Goal: Check status: Check status

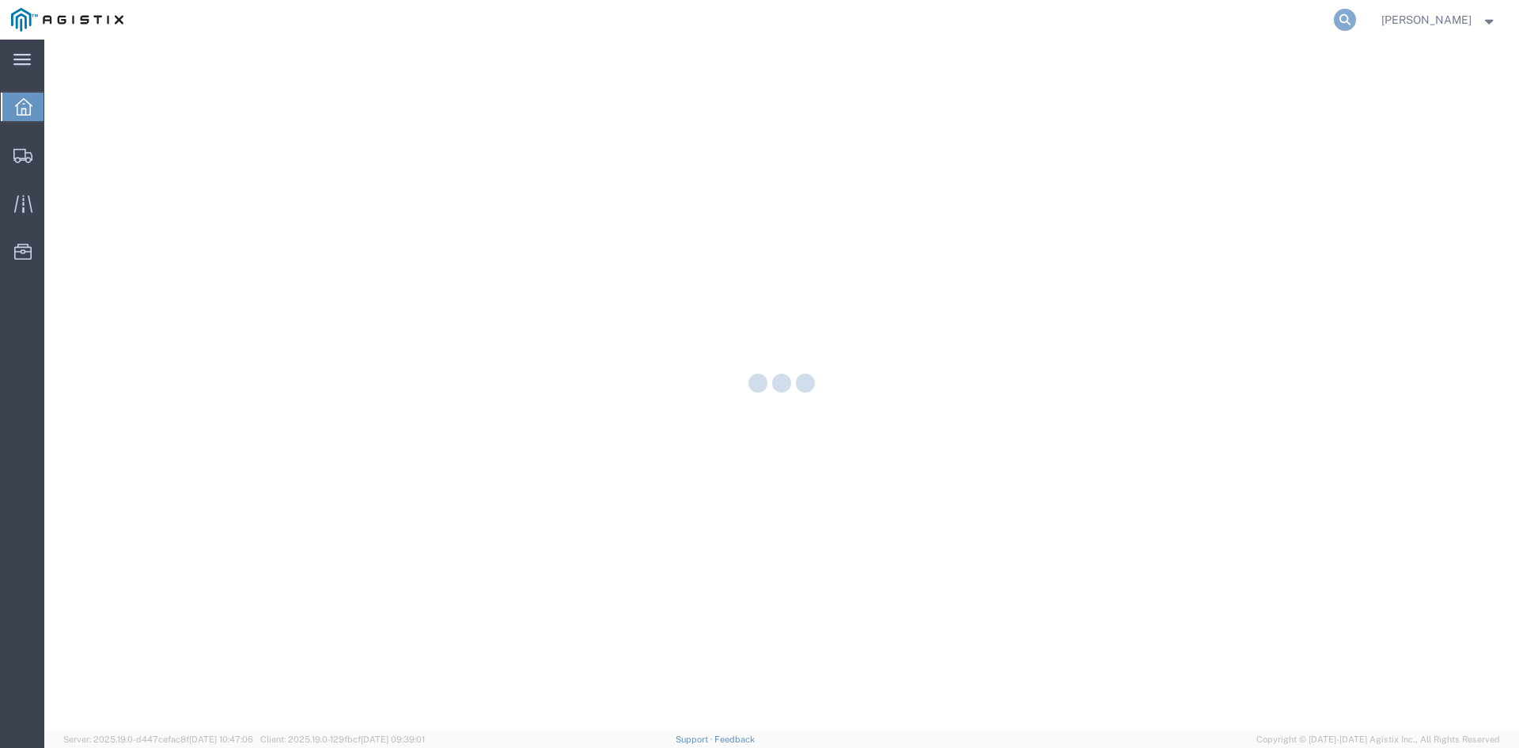
click at [1356, 20] on icon at bounding box center [1345, 20] width 22 height 22
paste input "55965993"
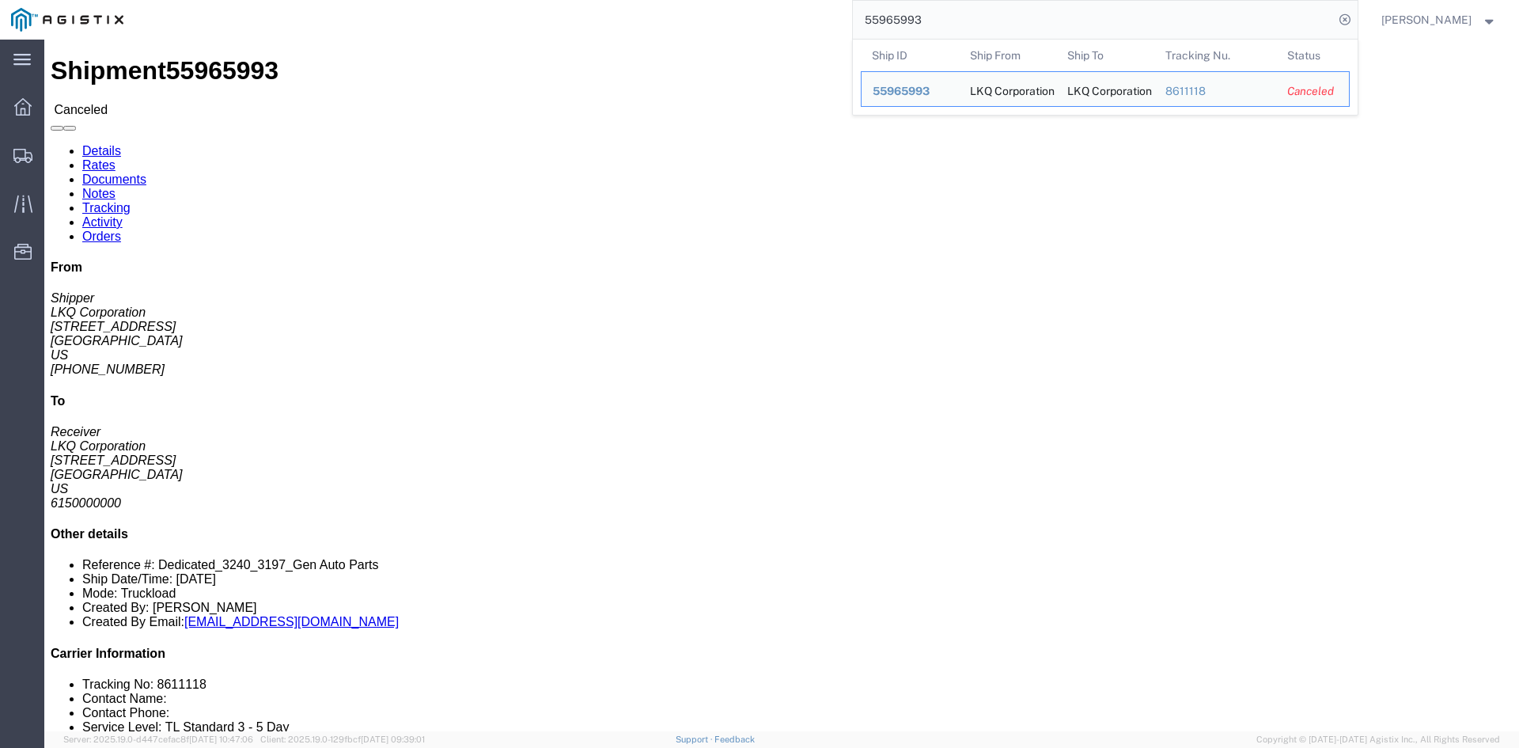
click at [1086, 30] on input "55965993" at bounding box center [1093, 20] width 481 height 38
click at [1086, 29] on input "55965993" at bounding box center [1093, 20] width 481 height 38
paste input "6193970"
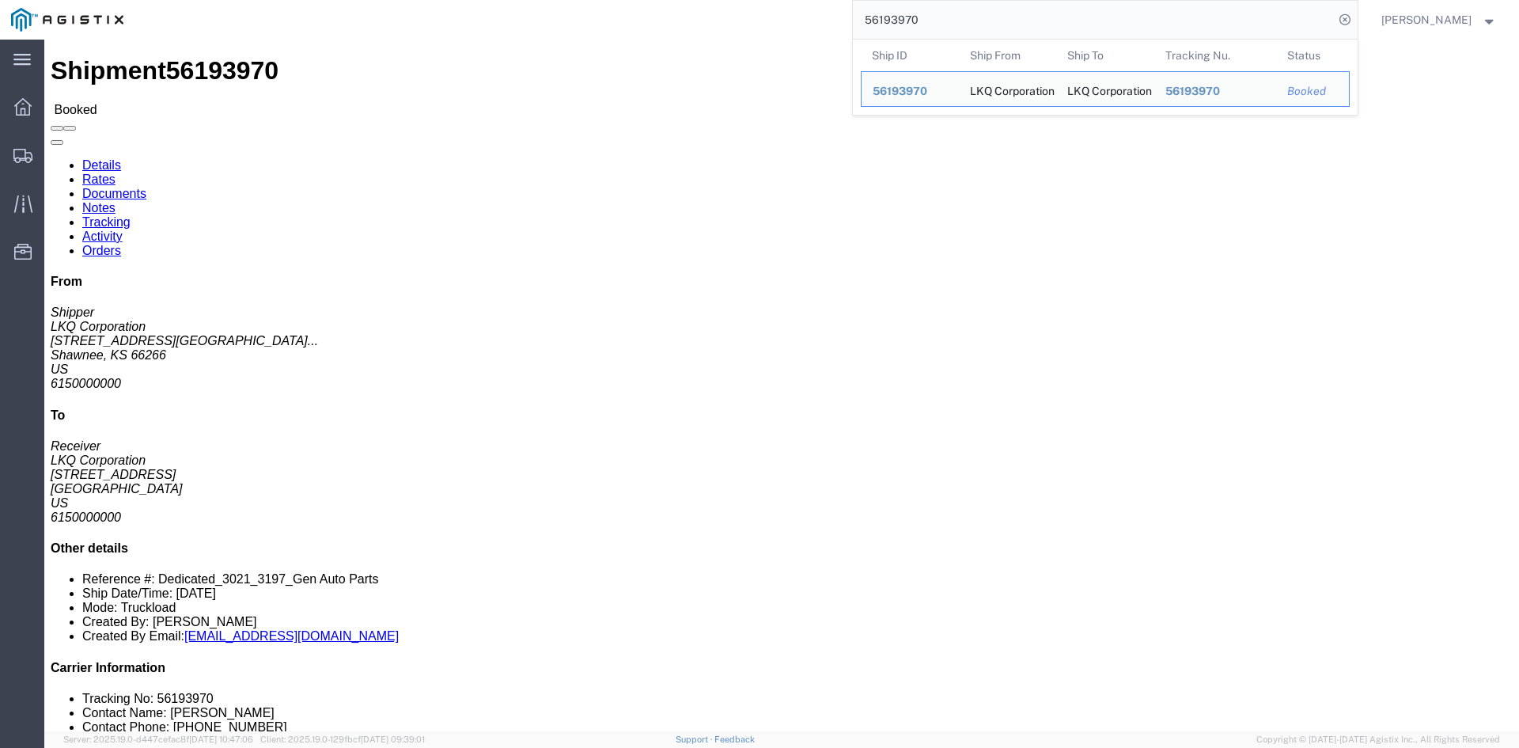
click at [1113, 20] on input "56193970" at bounding box center [1093, 20] width 481 height 38
paste input "4968227"
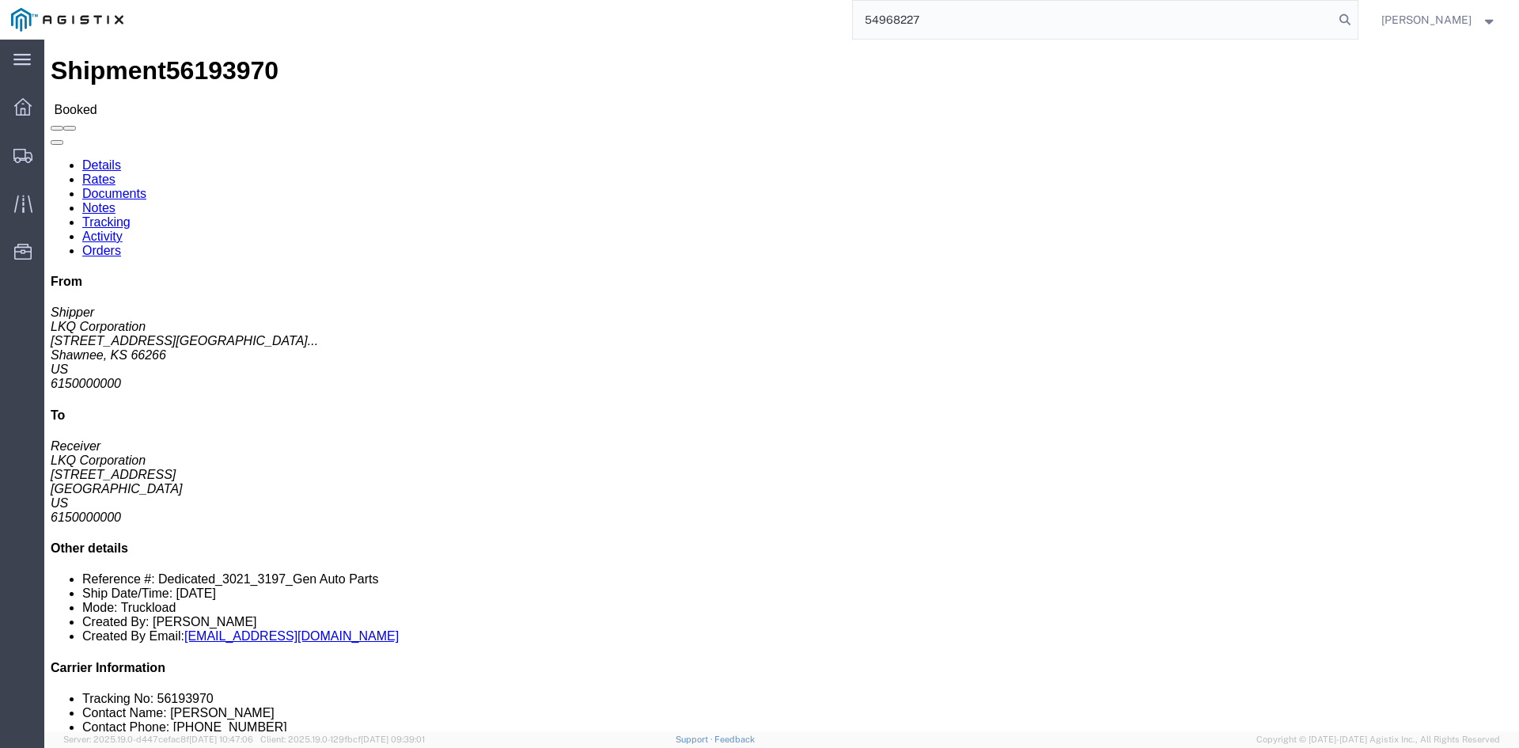
type input "54968227"
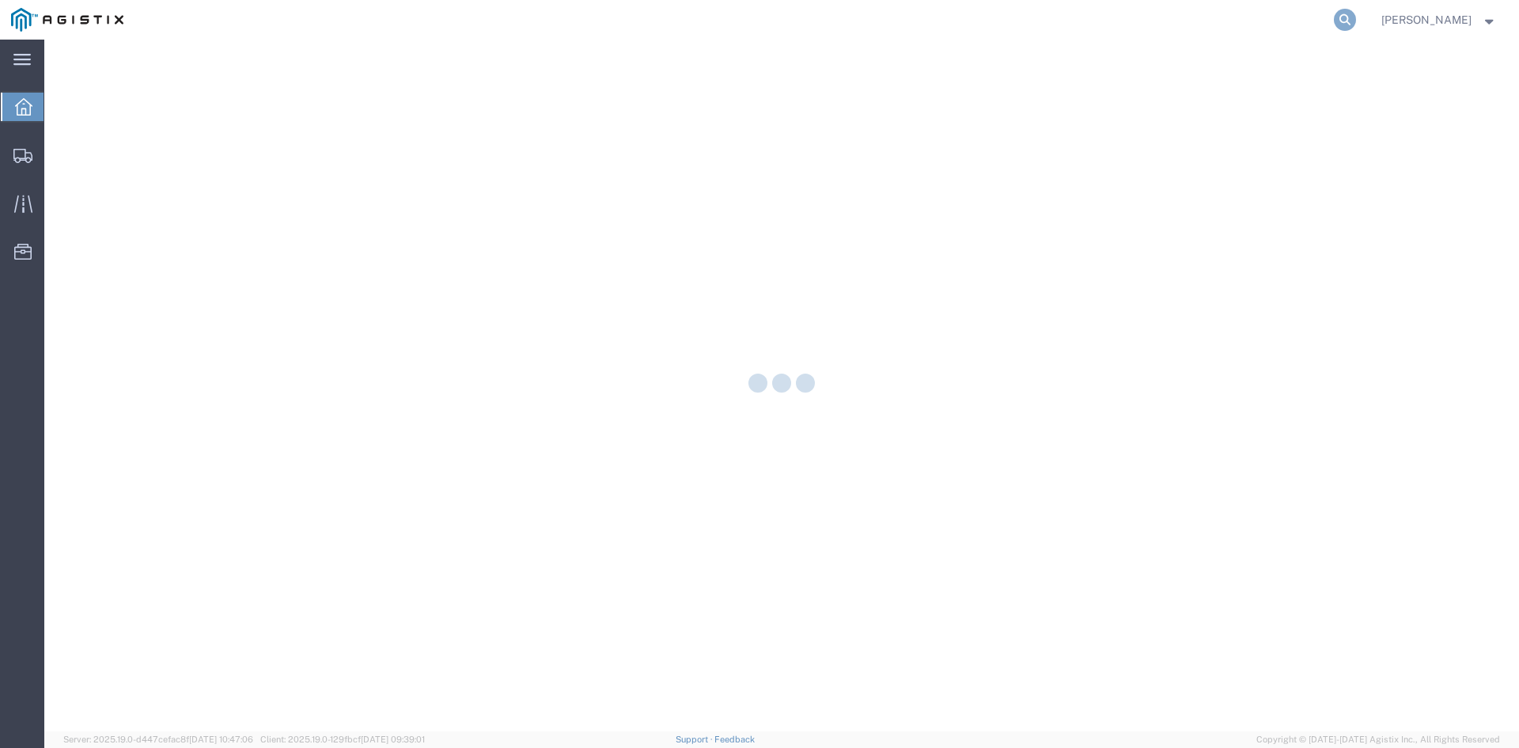
click at [1354, 22] on icon at bounding box center [1345, 20] width 22 height 22
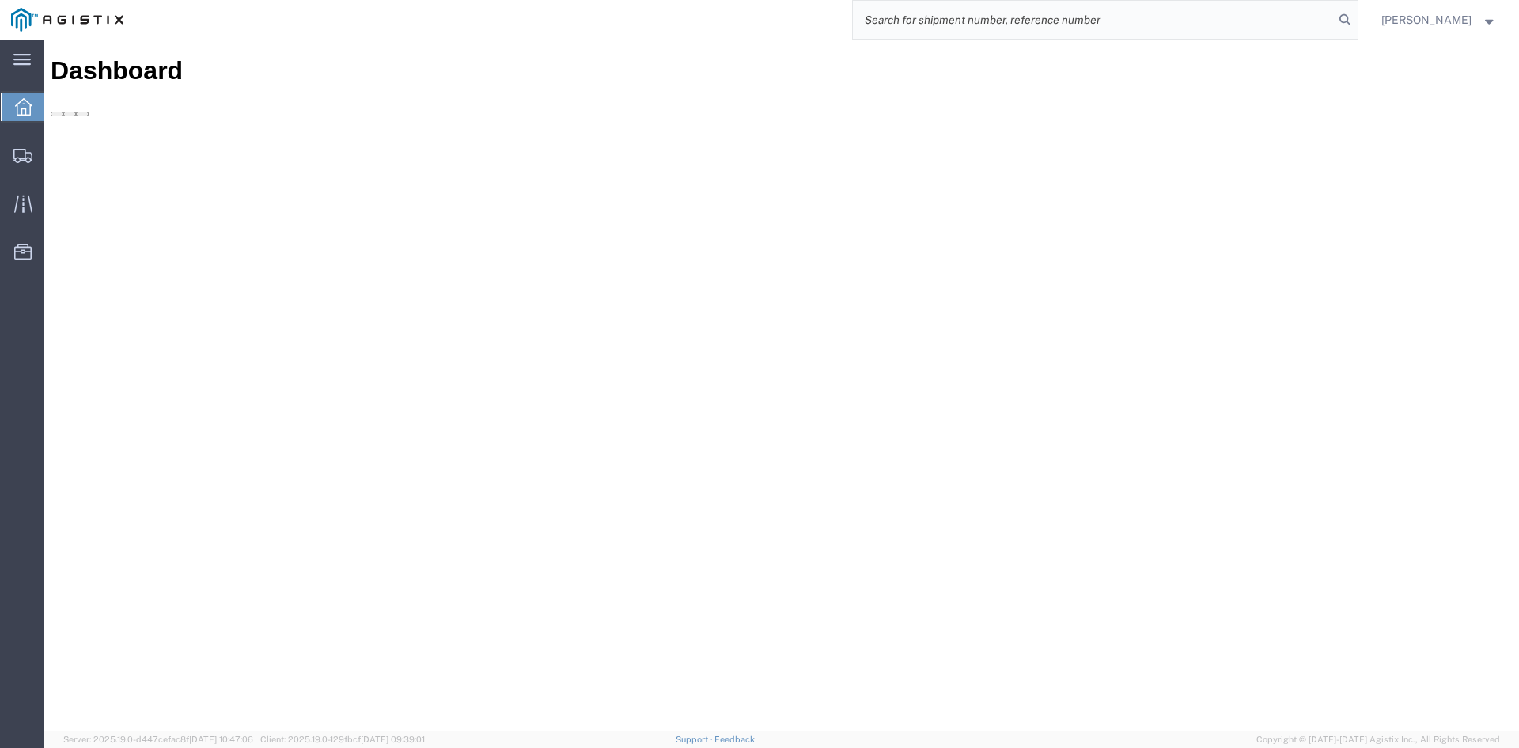
paste input "56193794"
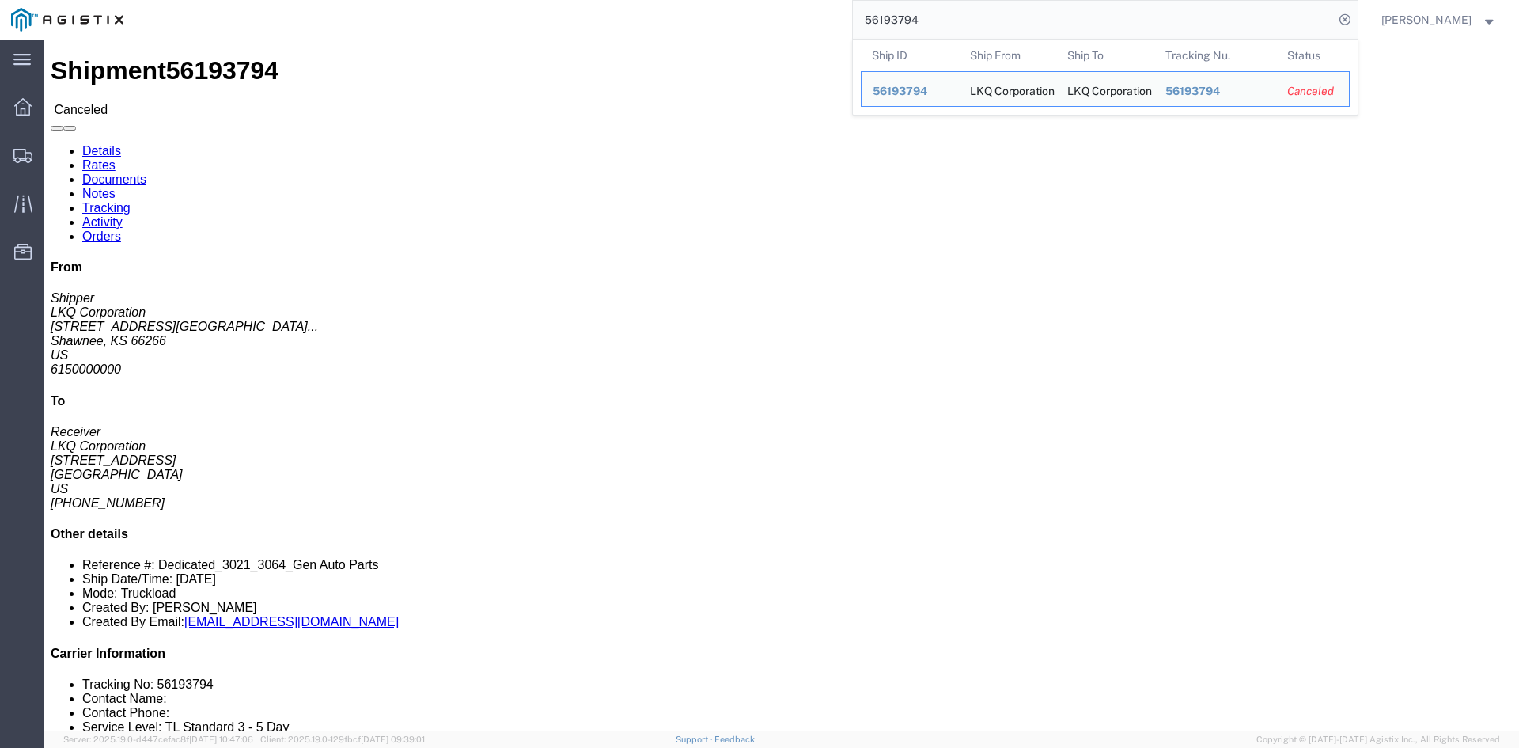
click at [920, 19] on input "56193794" at bounding box center [1093, 20] width 481 height 38
click at [921, 19] on input "56193794" at bounding box center [1093, 20] width 481 height 38
paste input "5859091"
click at [950, 27] on input "55859091" at bounding box center [1093, 20] width 481 height 38
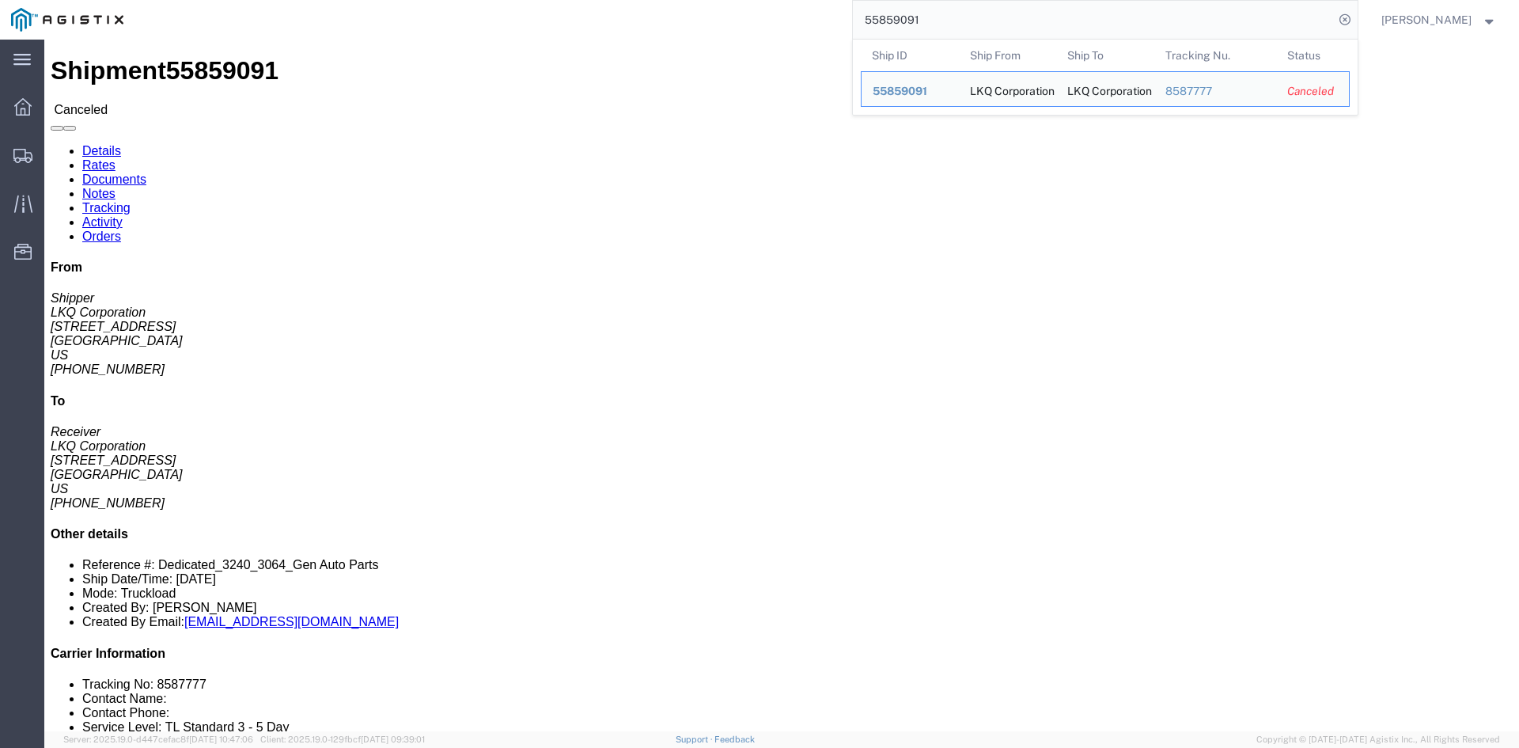
paste input "6193809"
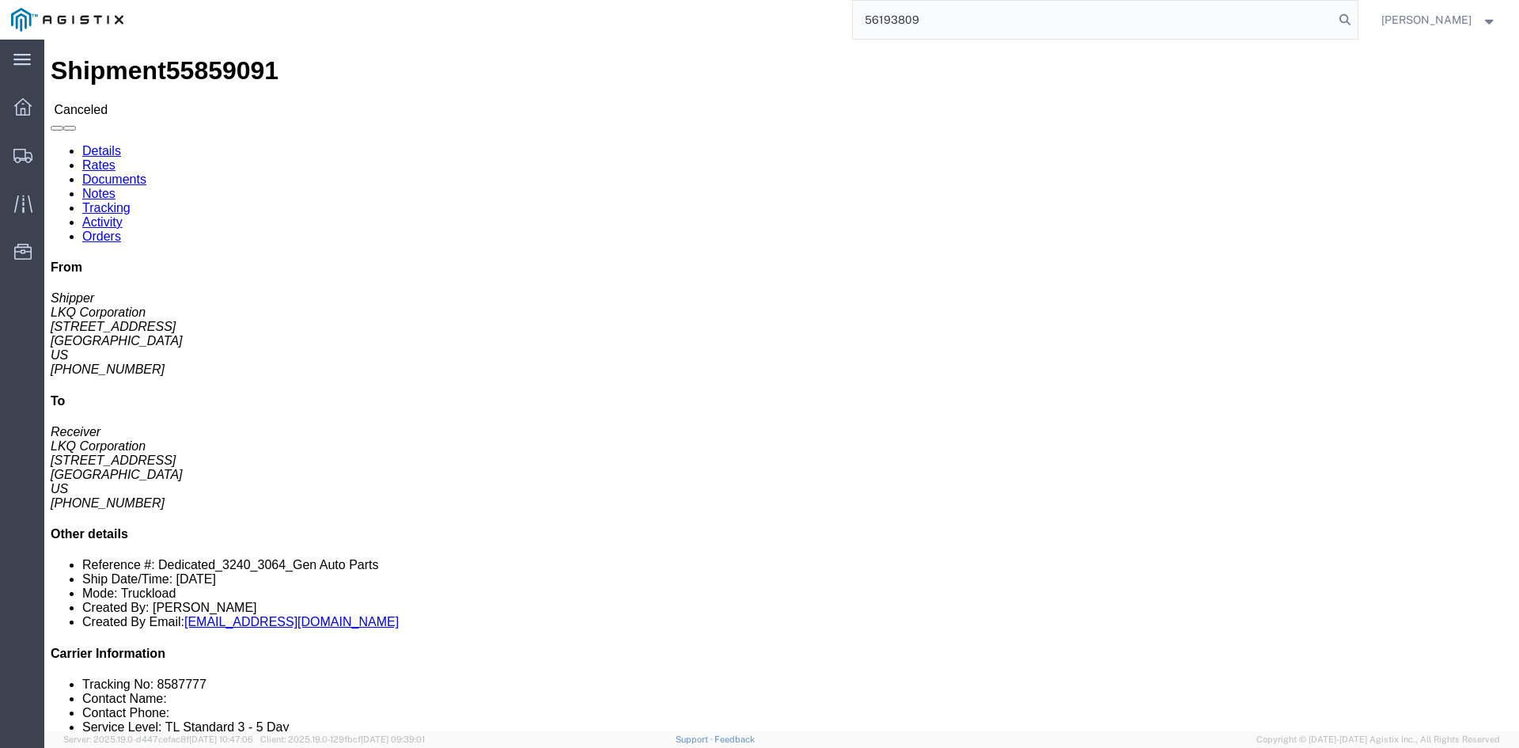
type input "56193809"
